Goal: Task Accomplishment & Management: Complete application form

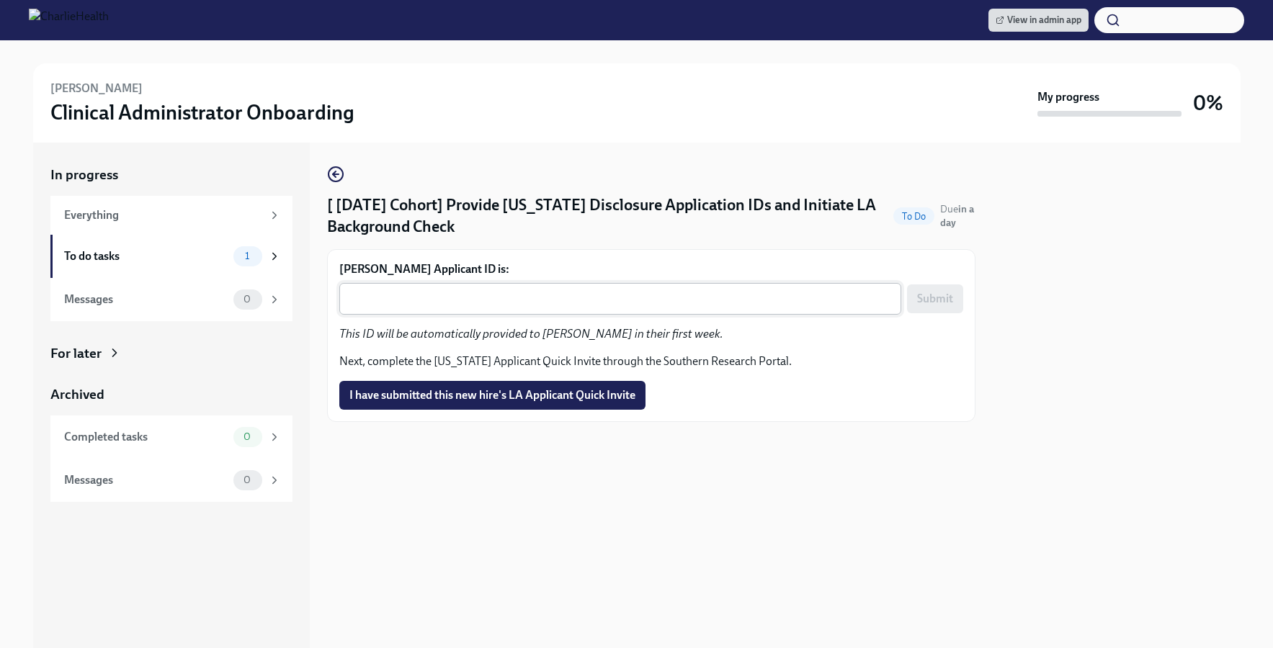
click at [563, 290] on textarea "Michelle Garris's Applicant ID is:" at bounding box center [620, 298] width 545 height 17
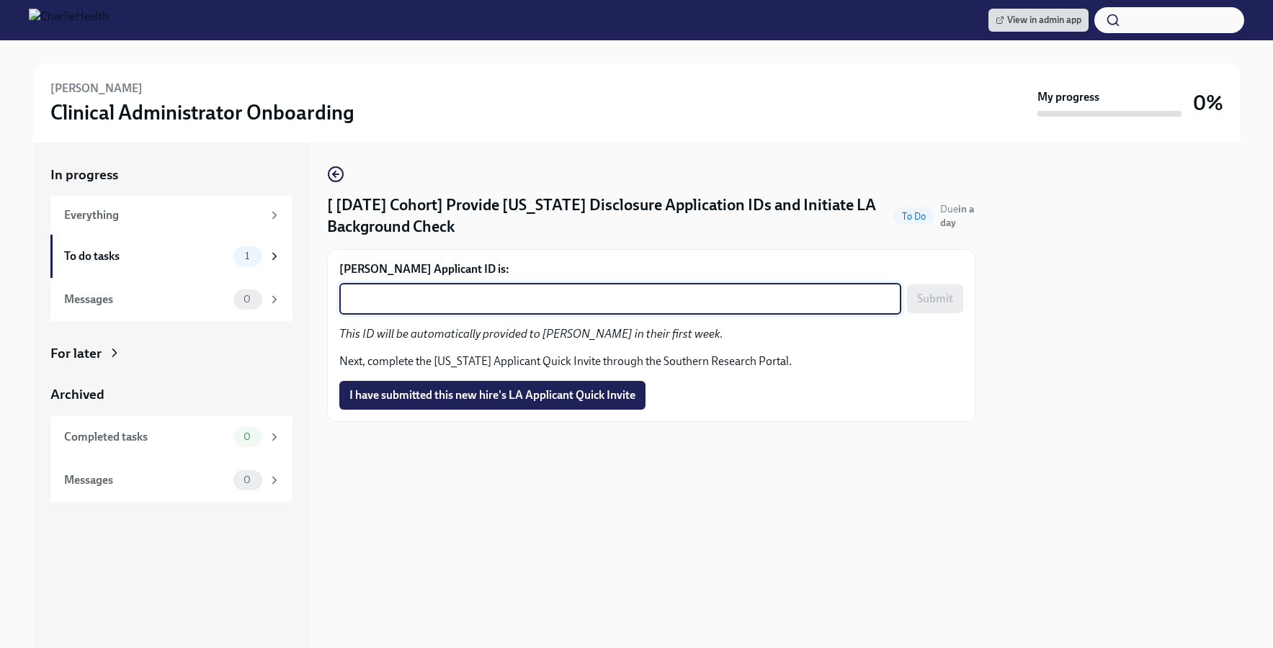
paste textarea "1240011"
type textarea "1240011"
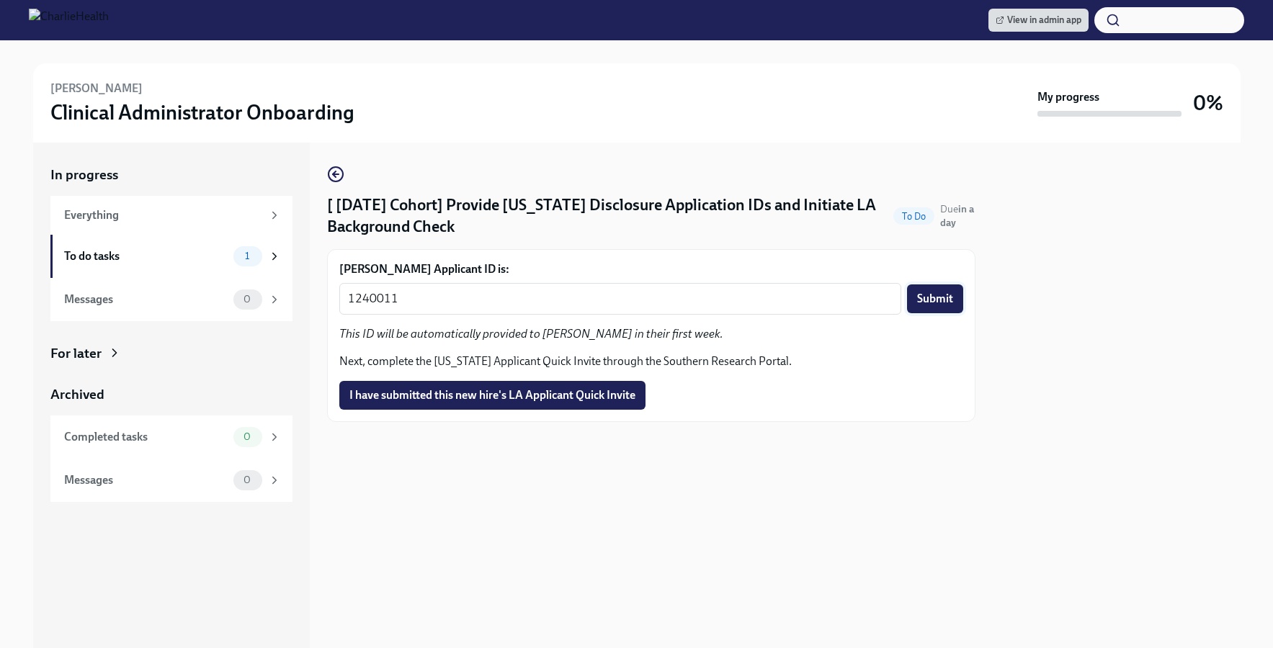
click at [951, 303] on span "Submit" at bounding box center [935, 299] width 36 height 14
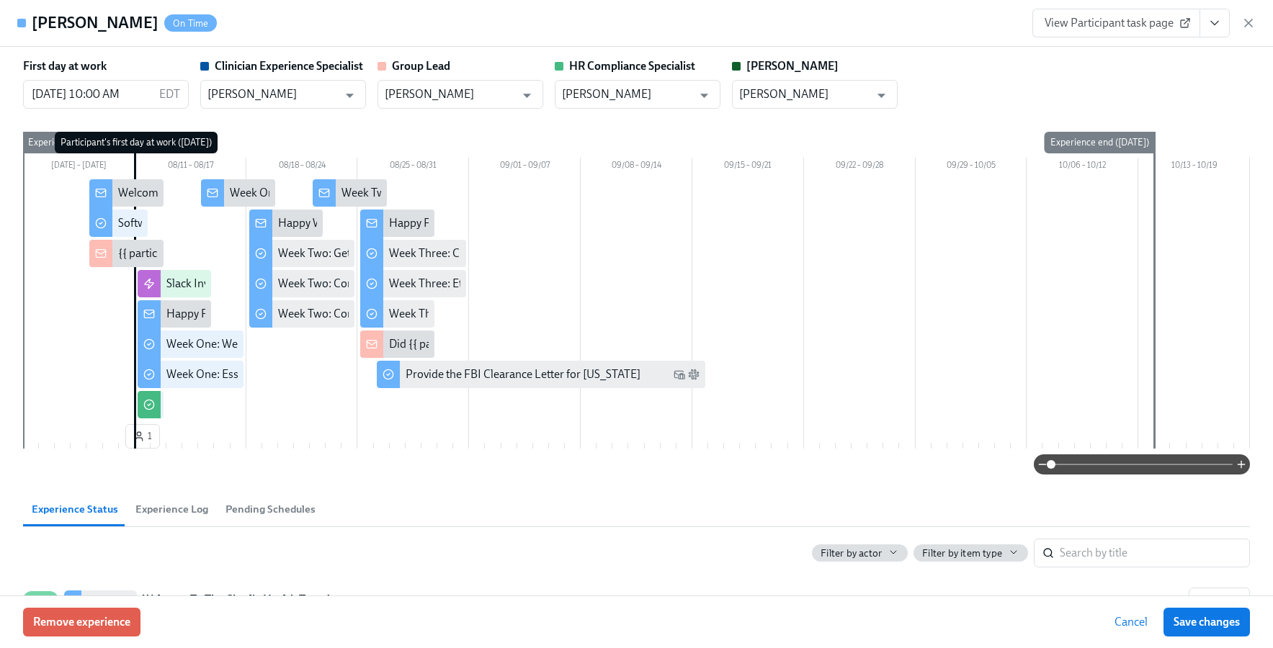
scroll to position [1238, 0]
click at [1247, 22] on icon "button" at bounding box center [1248, 23] width 14 height 14
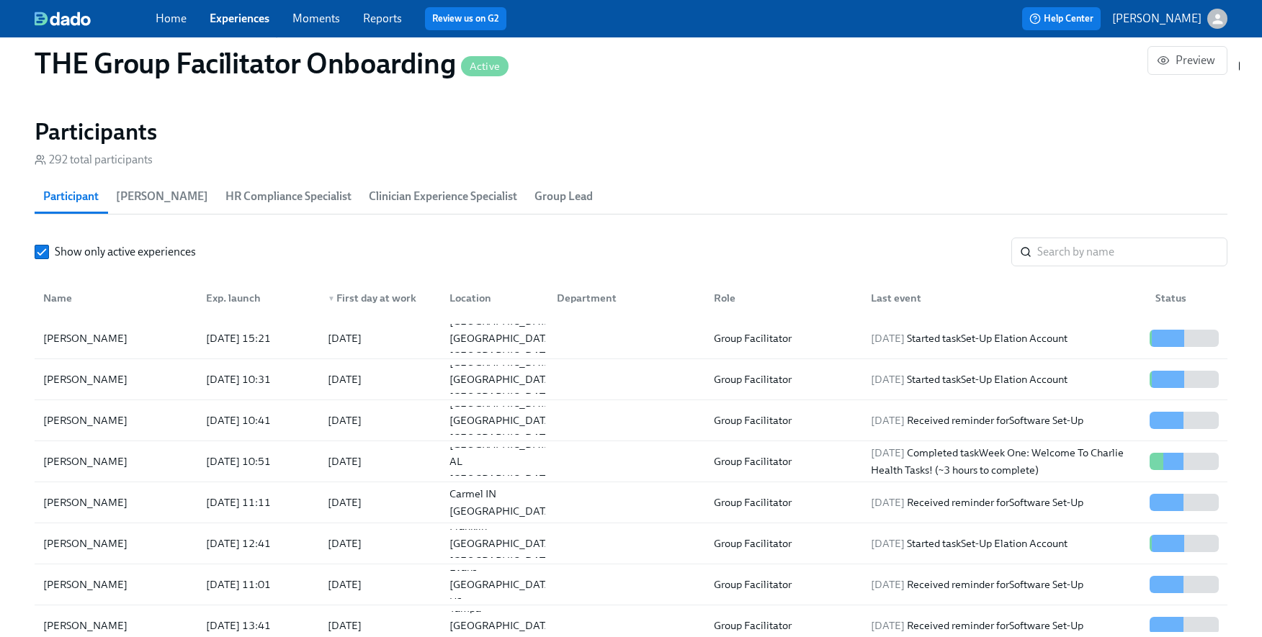
scroll to position [0, 21090]
click at [236, 32] on div "Home Experiences Moments Reports Review us on G2 Help Center [PERSON_NAME]" at bounding box center [631, 18] width 1262 height 37
click at [233, 23] on link "Experiences" at bounding box center [240, 19] width 60 height 14
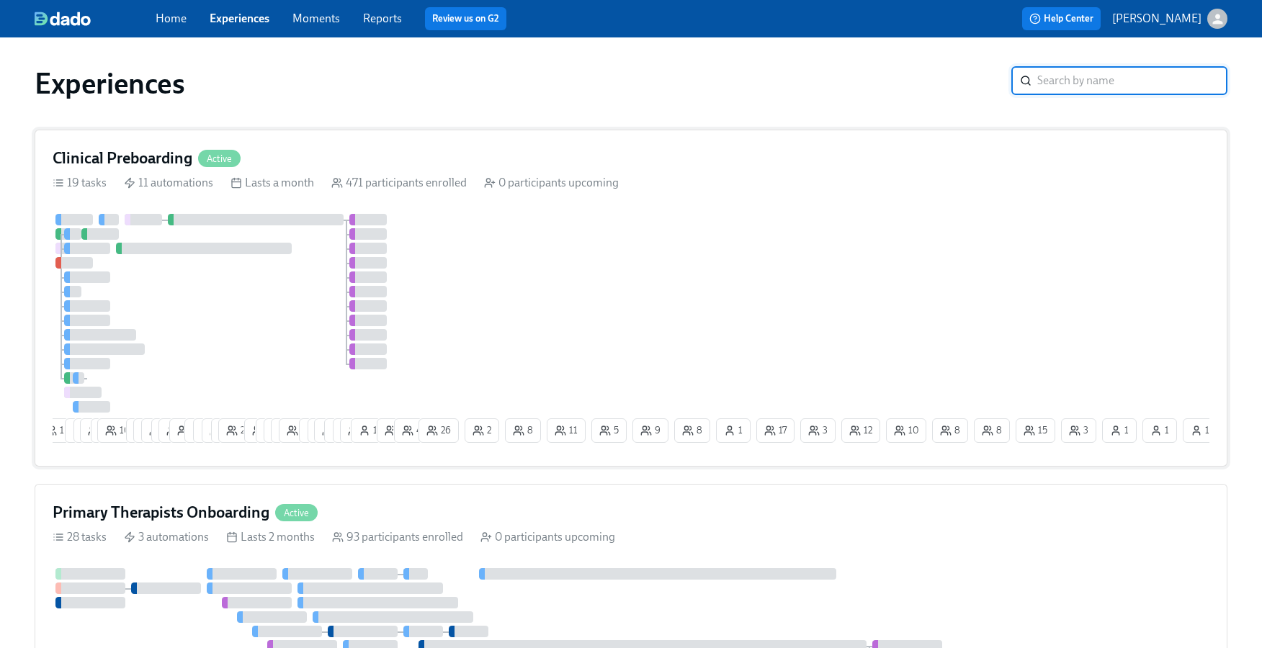
click at [416, 321] on div "13 9 9 10 6 10 7 17 15 6 25 3 12 11 12 17 26 10 7 6 14 18 1 4 11 8 8 14 1 5 4 2…" at bounding box center [631, 331] width 1157 height 235
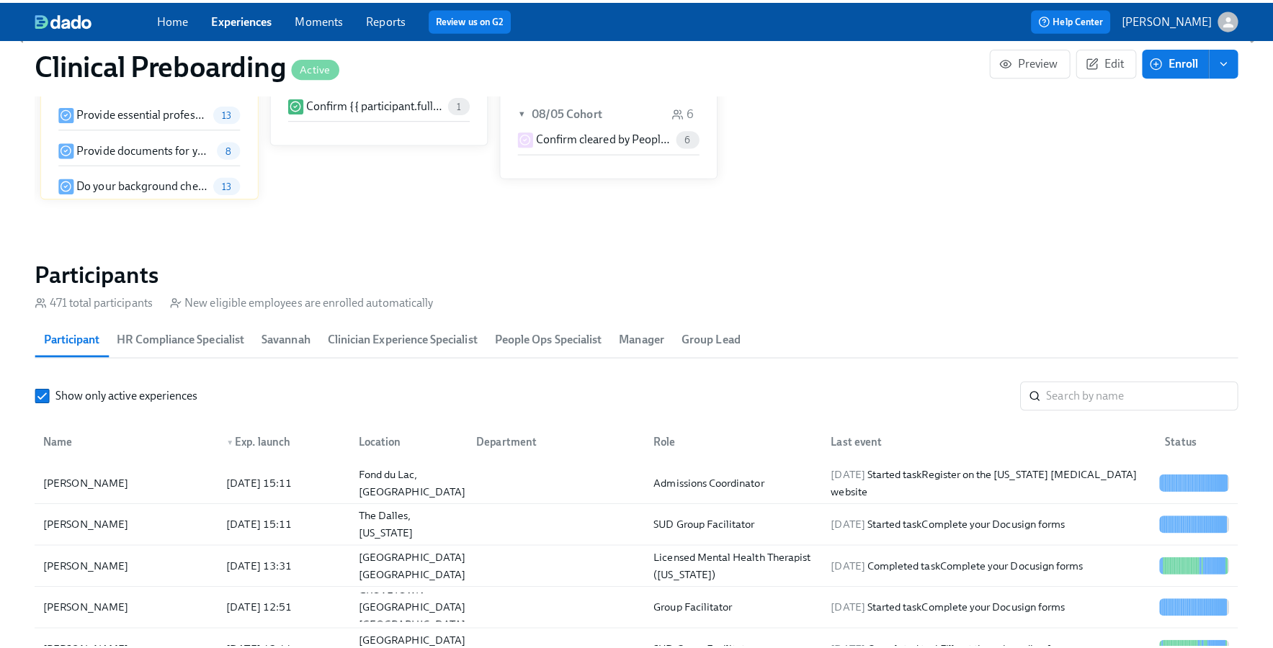
scroll to position [1428, 0]
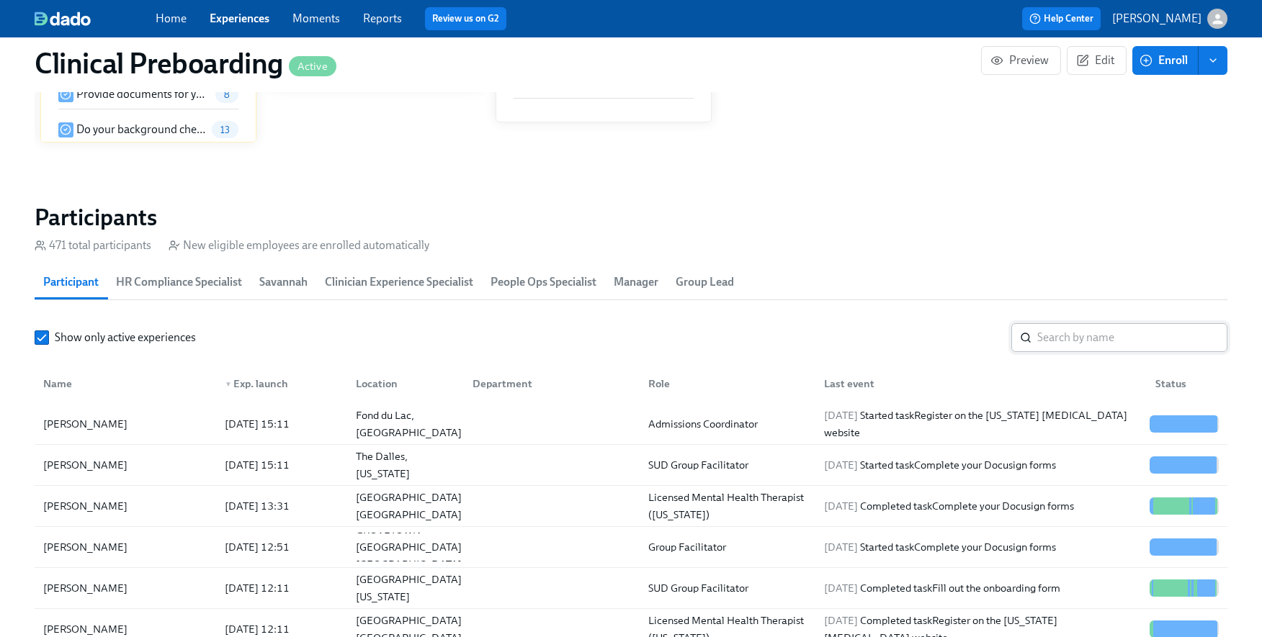
click at [1067, 331] on input "search" at bounding box center [1132, 337] width 190 height 29
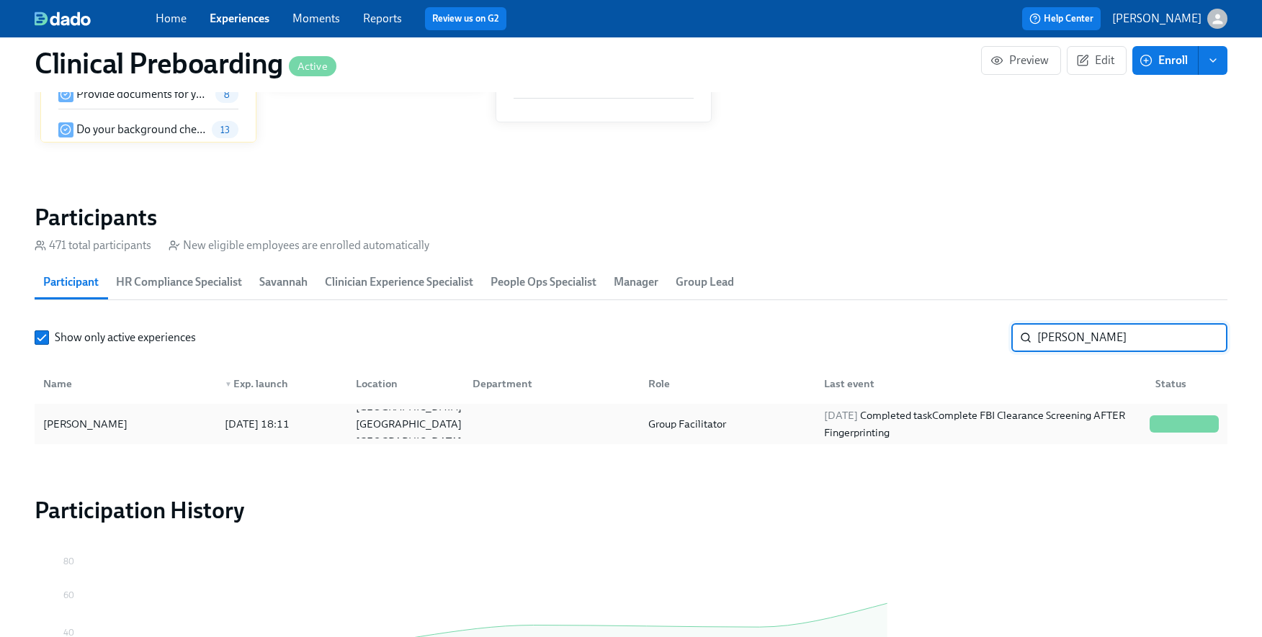
type input "[PERSON_NAME]"
click at [121, 421] on div "[PERSON_NAME]" at bounding box center [125, 424] width 176 height 29
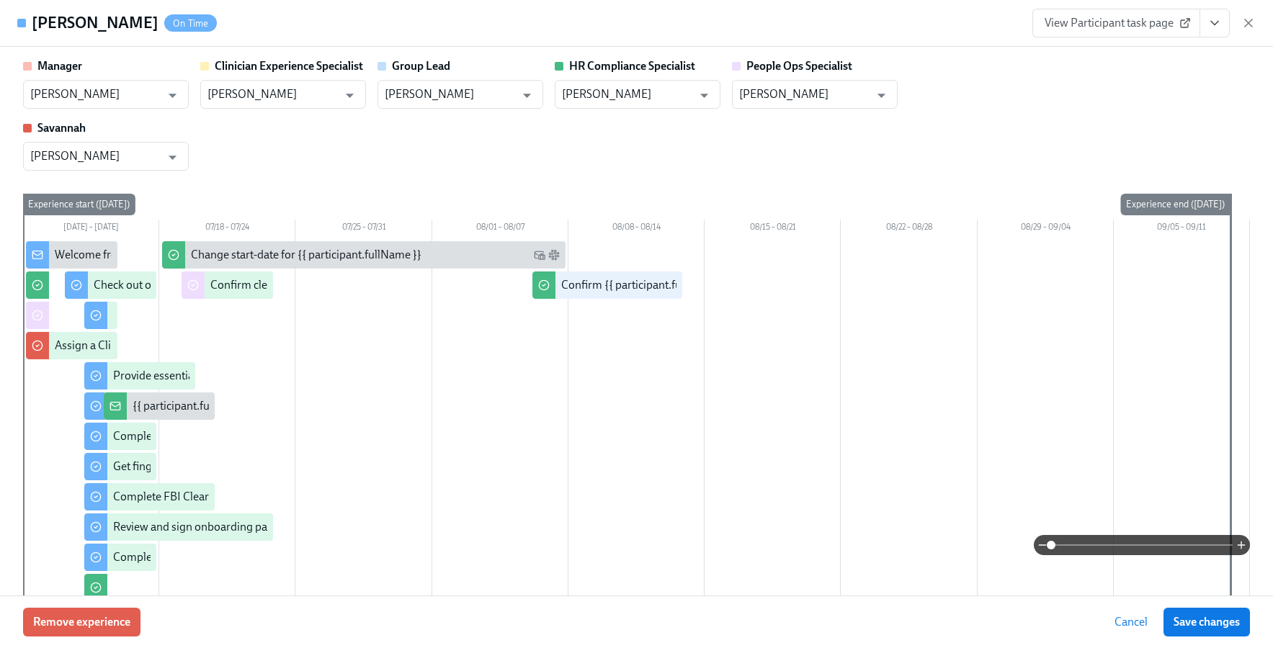
click at [1214, 24] on icon "View task page" at bounding box center [1214, 24] width 7 height 4
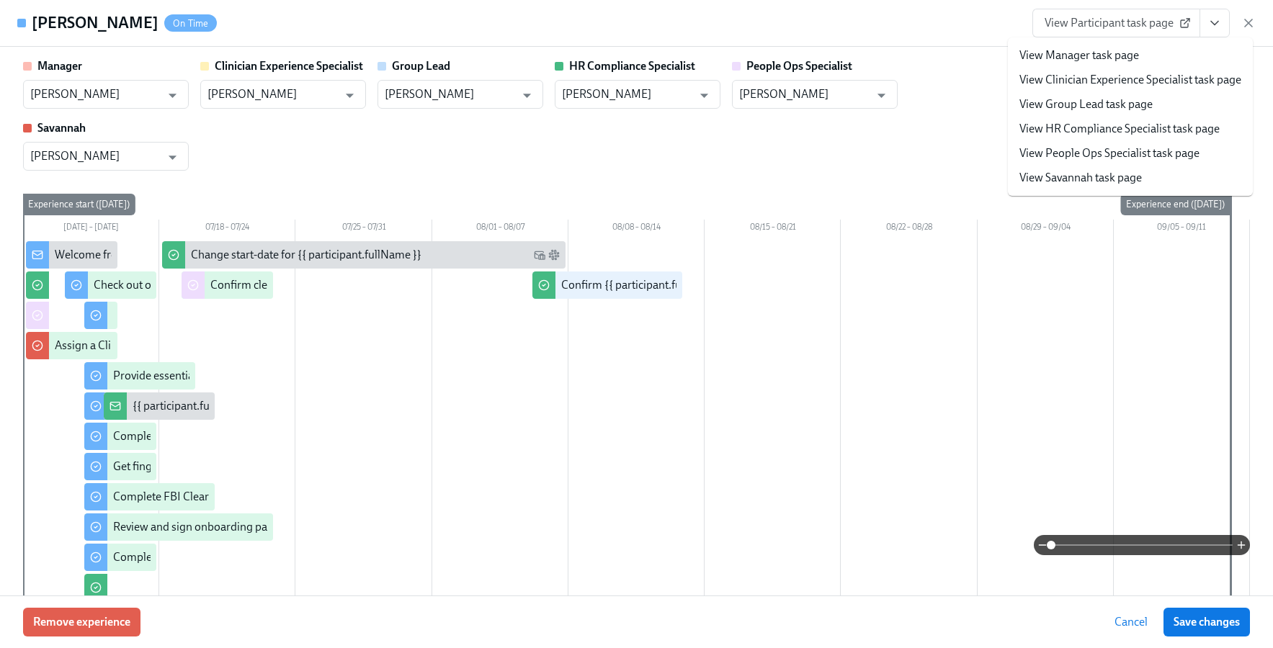
scroll to position [0, 18370]
click at [1144, 125] on link "View HR Compliance Specialist task page" at bounding box center [1119, 129] width 200 height 16
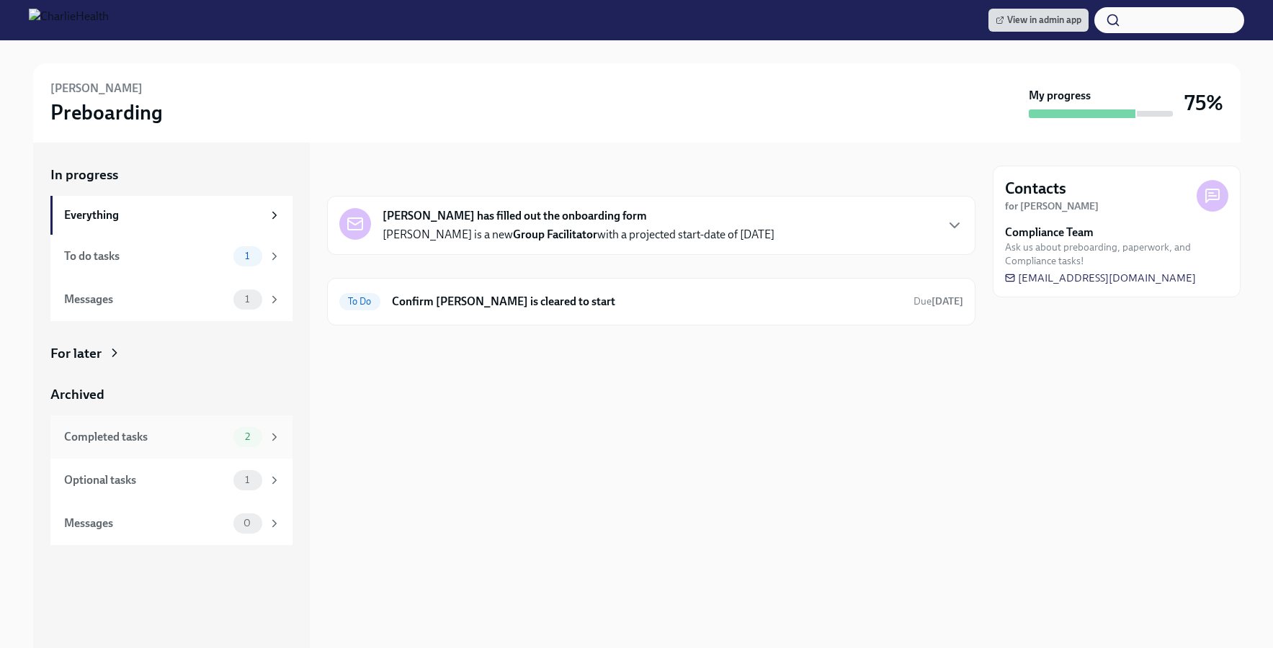
click at [162, 427] on div "Completed tasks 2" at bounding box center [172, 437] width 217 height 20
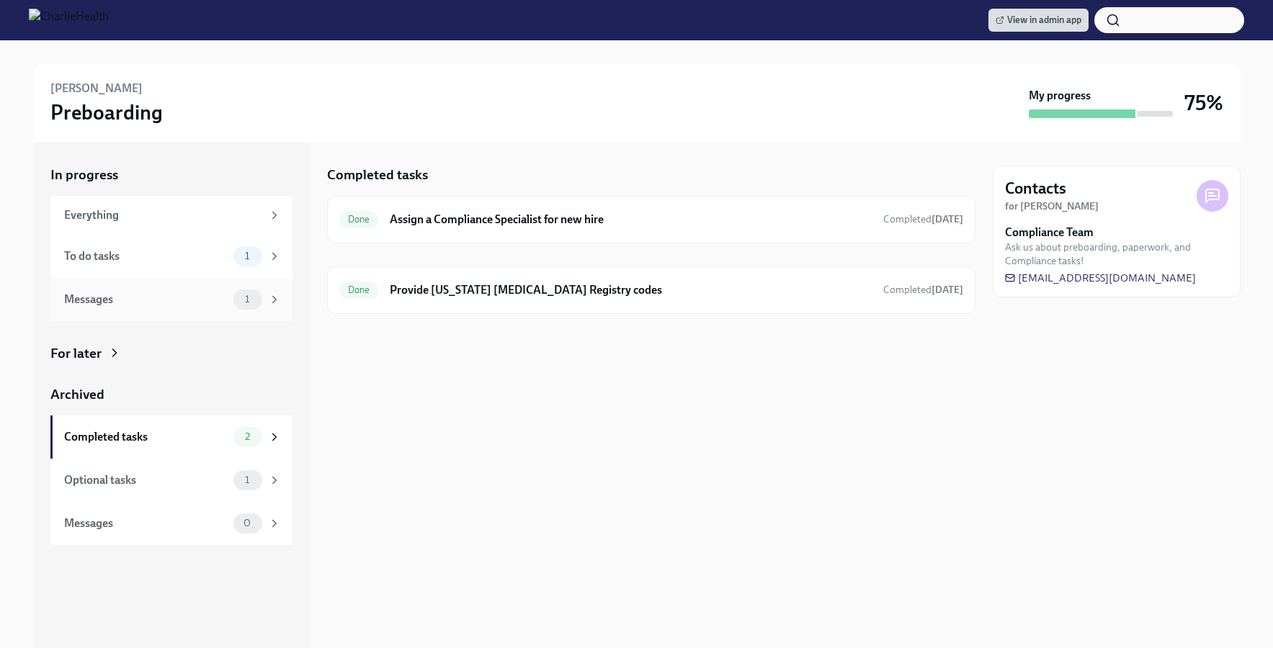
click at [230, 312] on div "Messages 1" at bounding box center [171, 299] width 242 height 43
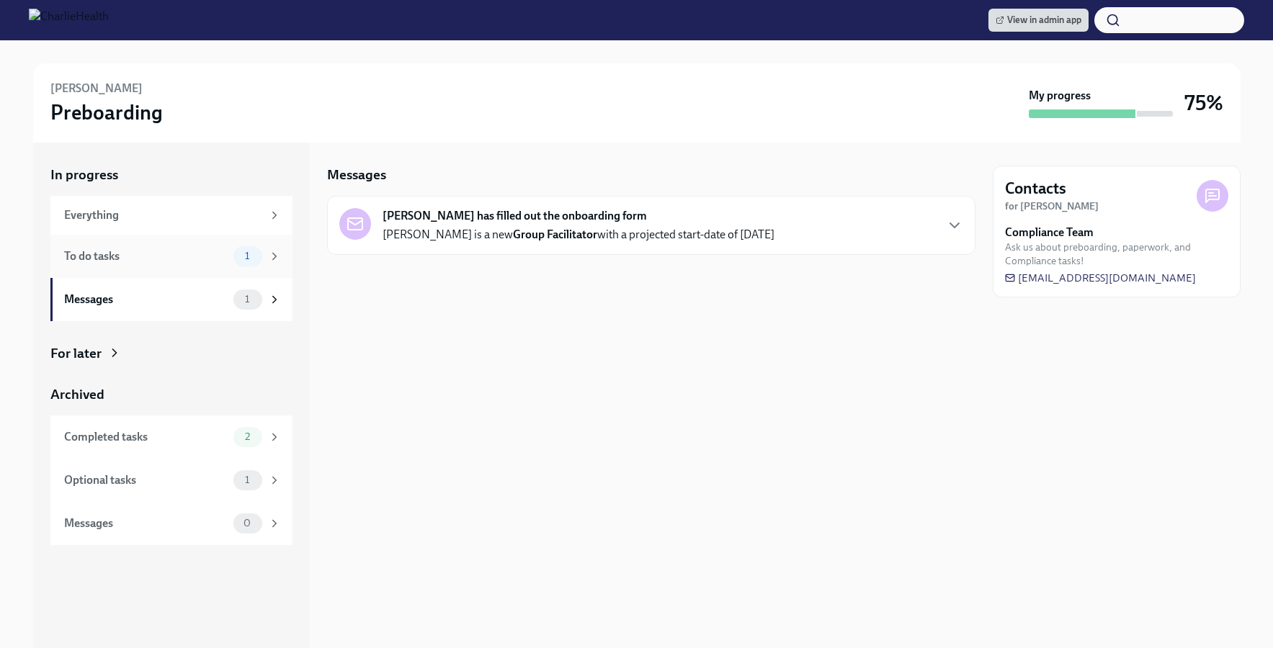
click at [198, 266] on div "To do tasks 1" at bounding box center [171, 256] width 242 height 43
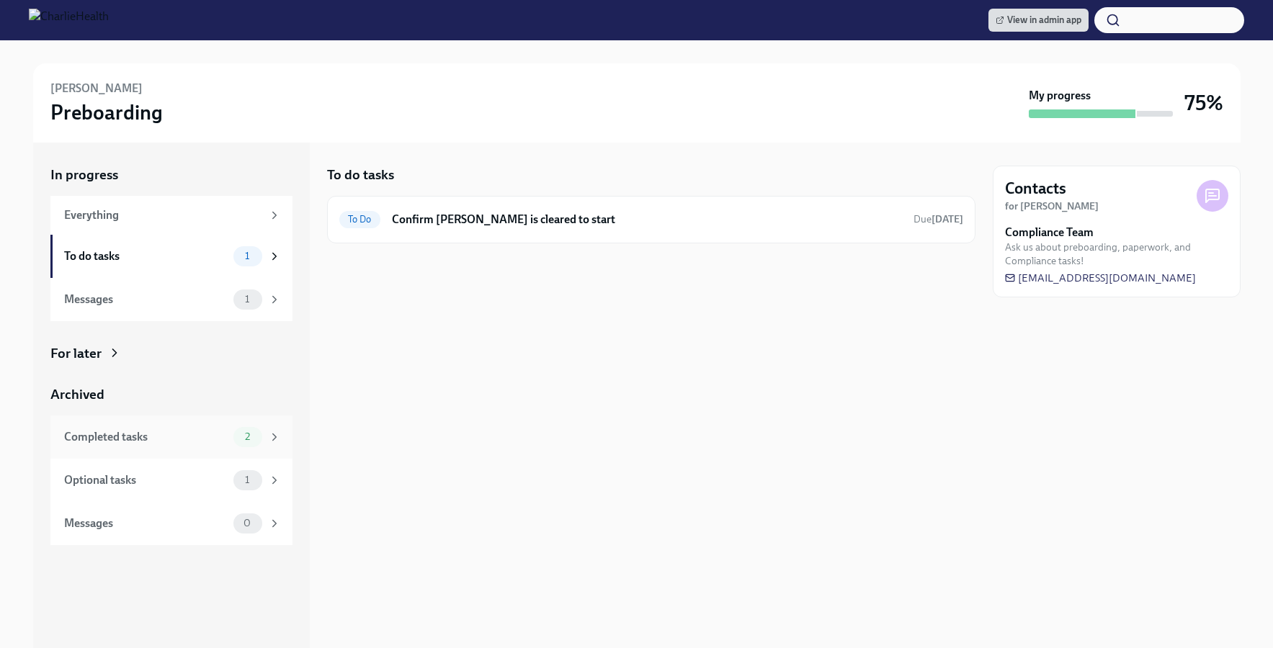
click at [187, 442] on div "Completed tasks" at bounding box center [145, 437] width 163 height 16
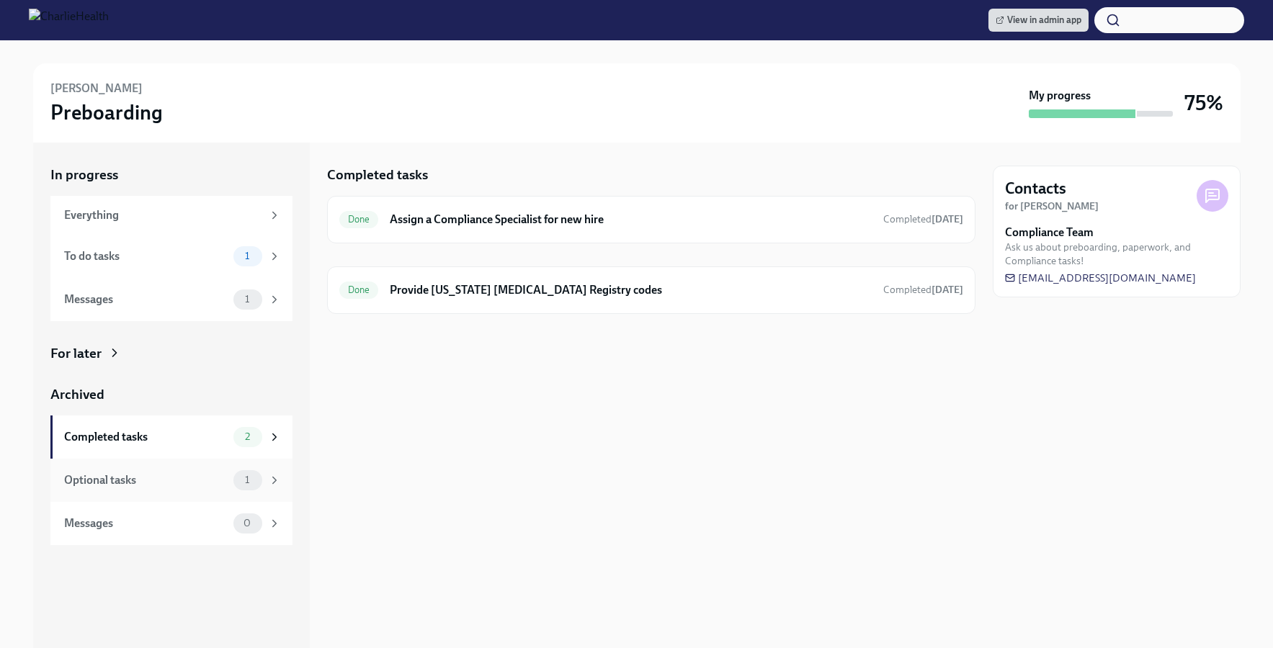
click at [184, 483] on div "Optional tasks" at bounding box center [145, 480] width 163 height 16
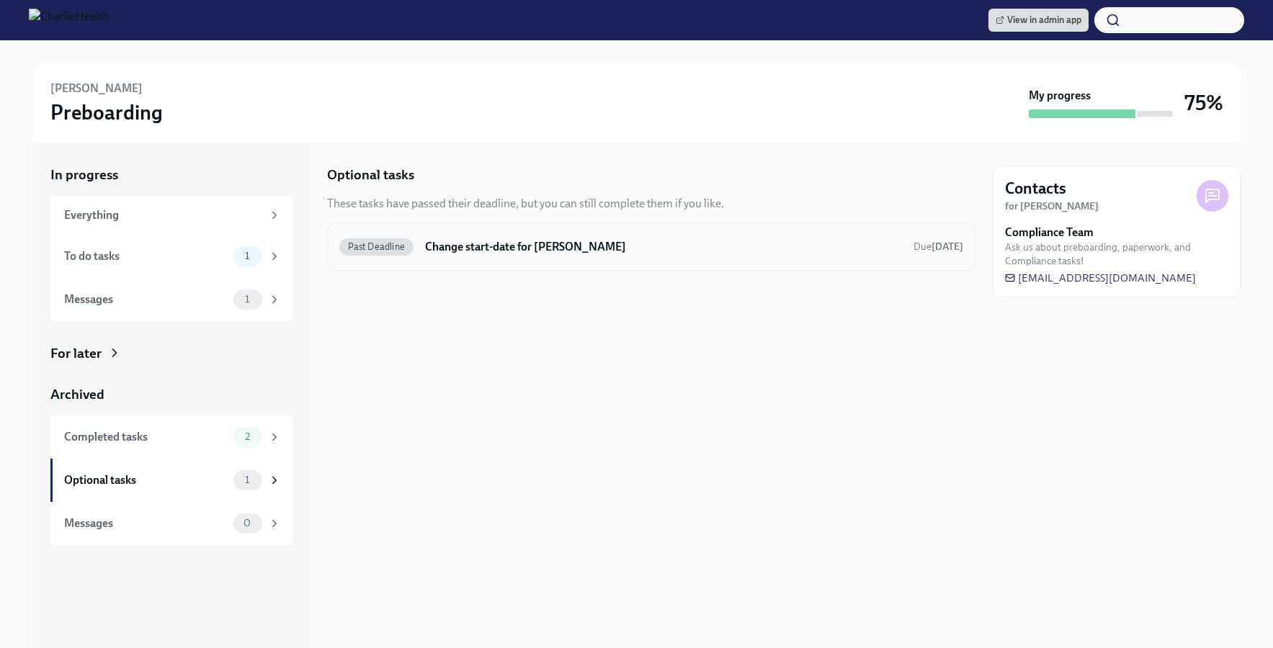
click at [508, 256] on div "Past Deadline Change start-date for Anthony Mallia Due 3 days ago" at bounding box center [651, 247] width 624 height 23
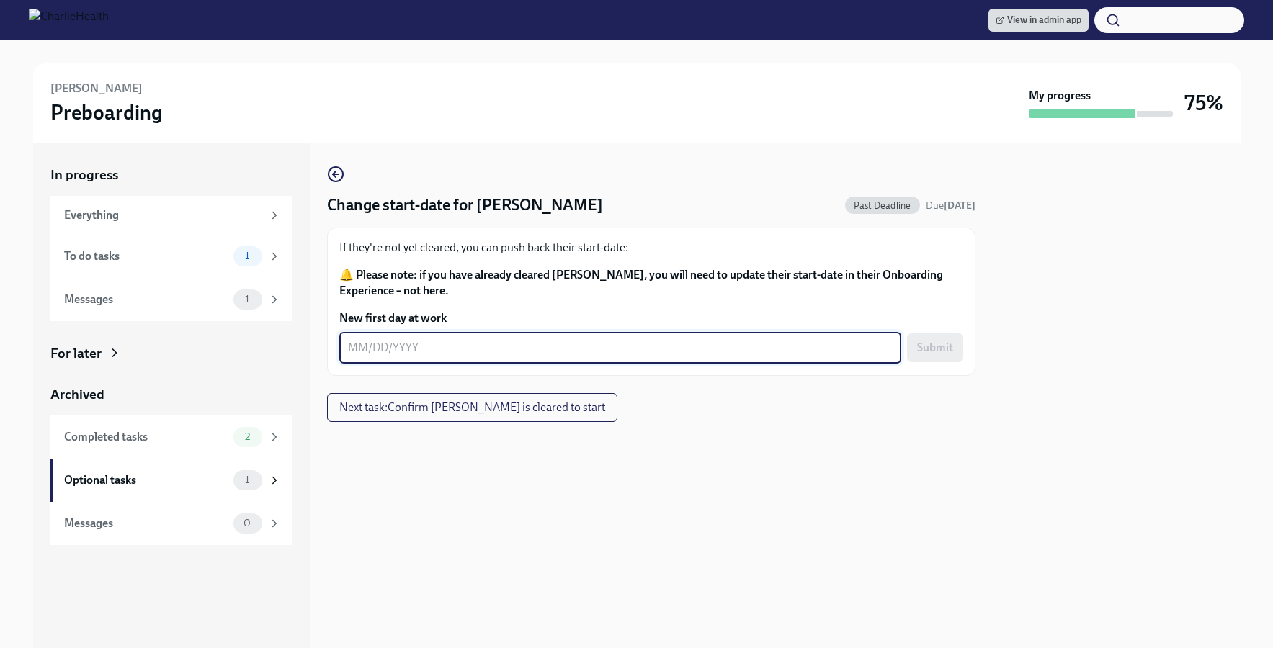
click at [552, 349] on textarea "New first day at work" at bounding box center [620, 347] width 545 height 17
type textarea "08/18/2025"
click at [901, 426] on div at bounding box center [651, 445] width 648 height 46
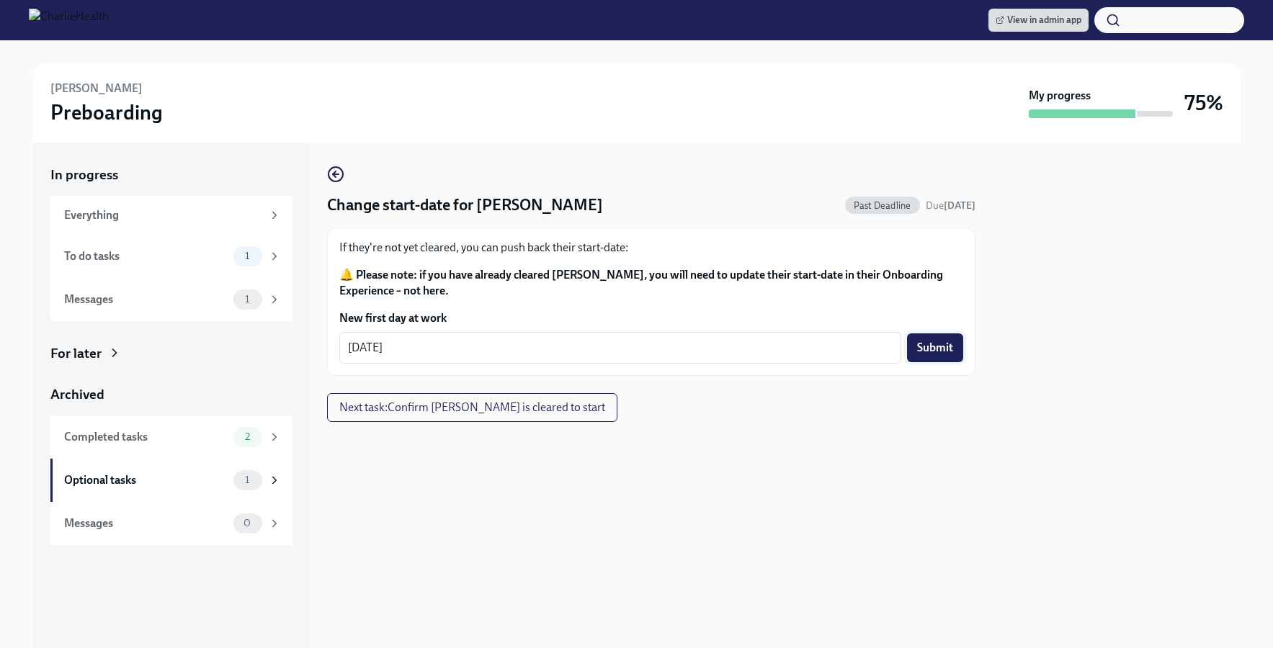
click at [949, 349] on span "Submit" at bounding box center [935, 348] width 36 height 14
